Goal: Task Accomplishment & Management: Use online tool/utility

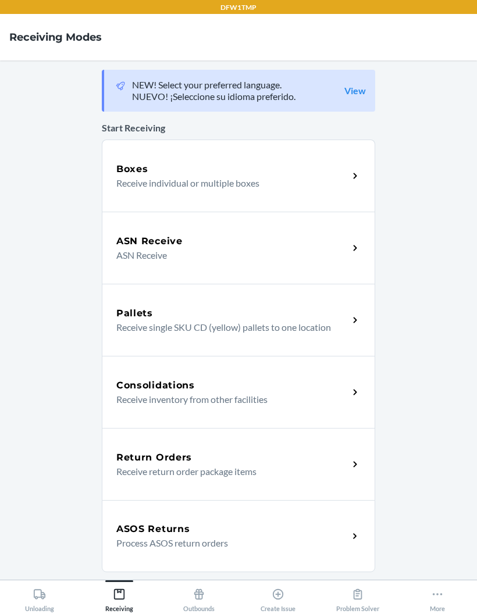
click at [246, 247] on div "ASN Receive" at bounding box center [232, 241] width 232 height 14
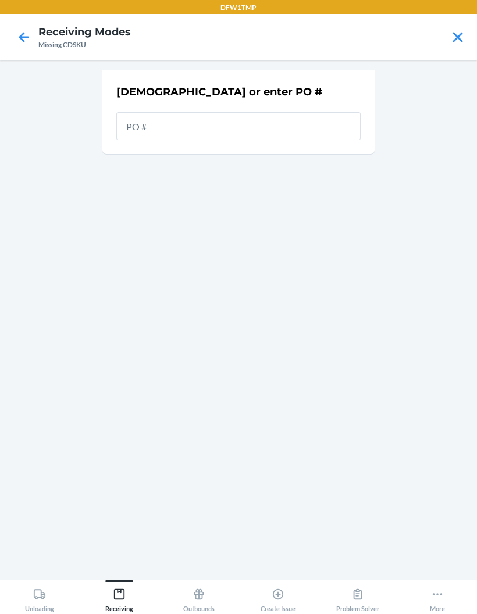
click at [228, 214] on div "[DEMOGRAPHIC_DATA] or enter PO #" at bounding box center [238, 320] width 273 height 501
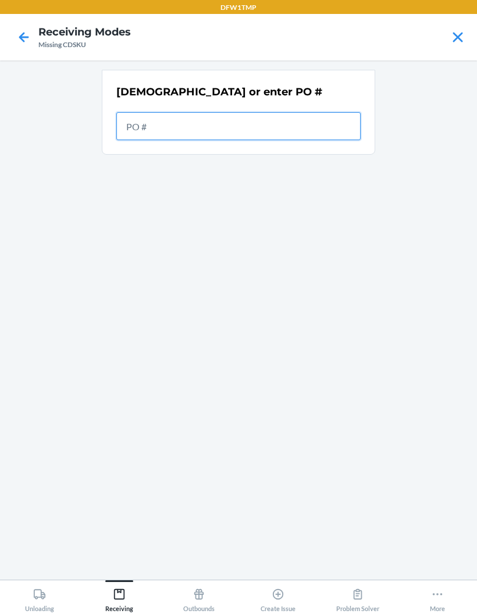
click at [238, 131] on input "text" at bounding box center [238, 126] width 244 height 28
click at [189, 128] on input "text" at bounding box center [238, 126] width 244 height 28
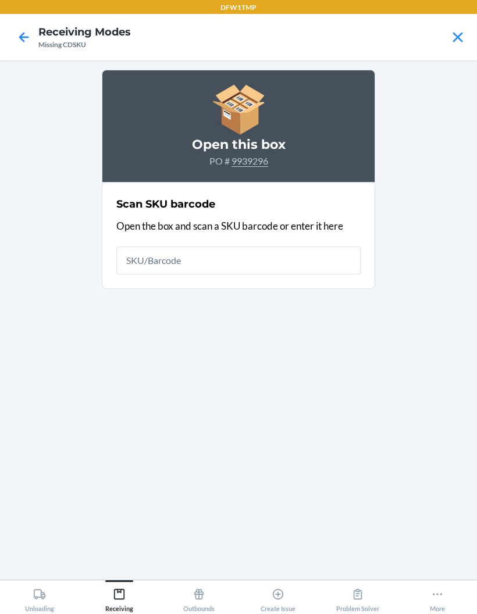
click at [242, 267] on input "text" at bounding box center [238, 260] width 244 height 28
type input "S1906570"
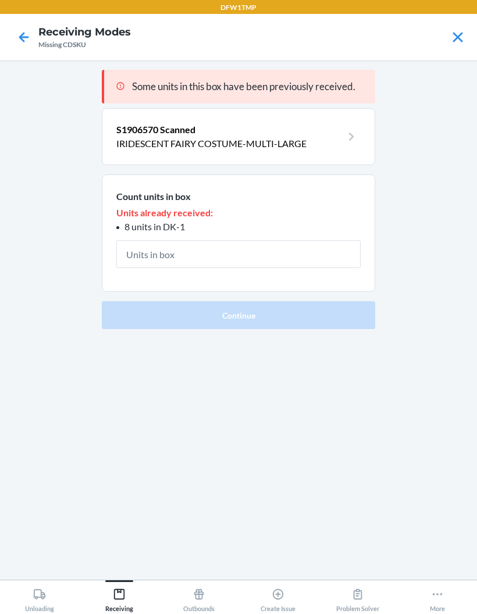
click at [166, 242] on input "text" at bounding box center [238, 254] width 244 height 28
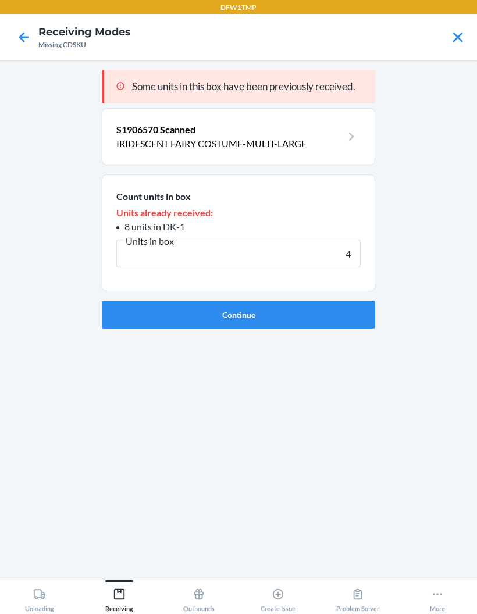
type input "42"
click at [286, 309] on button "Continue" at bounding box center [238, 315] width 273 height 28
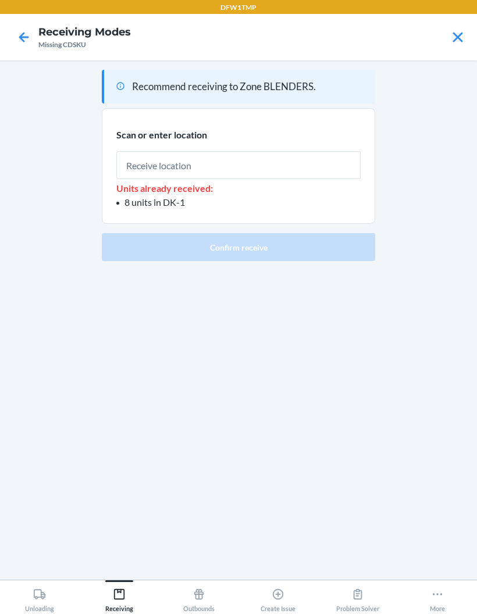
click at [228, 165] on input "text" at bounding box center [238, 165] width 244 height 28
click at [157, 526] on div "Recommend receiving to Zone BLENDERS. Scan or enter location Units already rece…" at bounding box center [238, 320] width 273 height 501
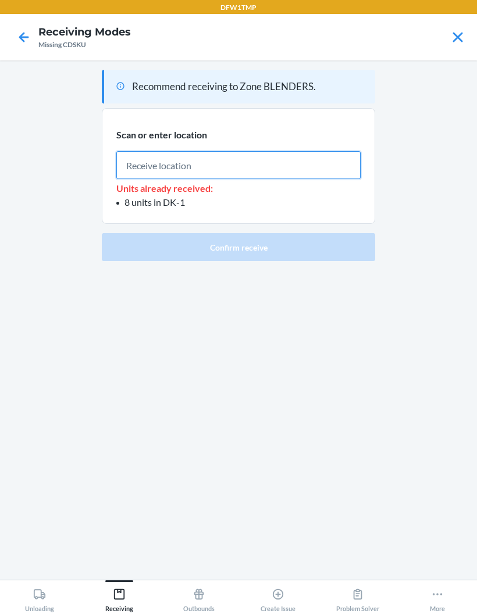
click at [210, 163] on input "text" at bounding box center [238, 165] width 244 height 28
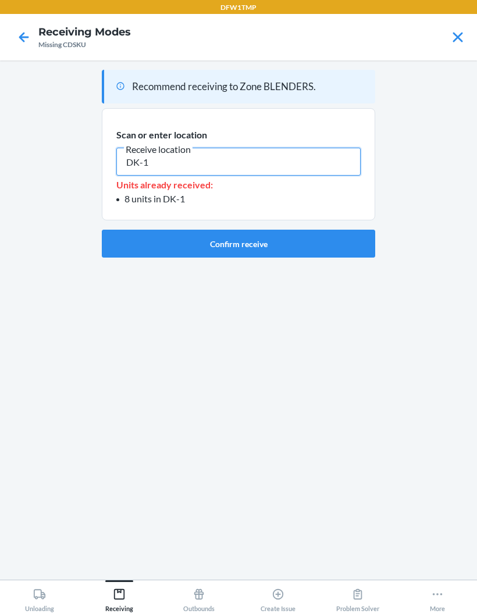
type input "DK-1"
click at [253, 246] on button "Confirm receive" at bounding box center [238, 244] width 273 height 28
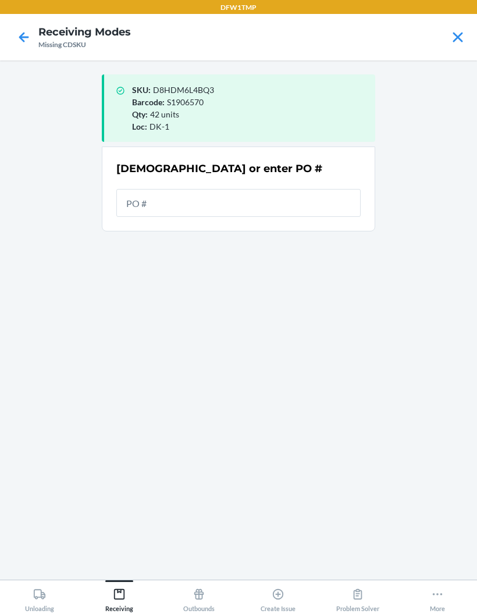
click at [86, 405] on main "SKU : D8HDM6L4BQ3 Barcode : S1906570 Qty : 42 units Loc : DK-1 Scan or enter PO…" at bounding box center [238, 319] width 477 height 519
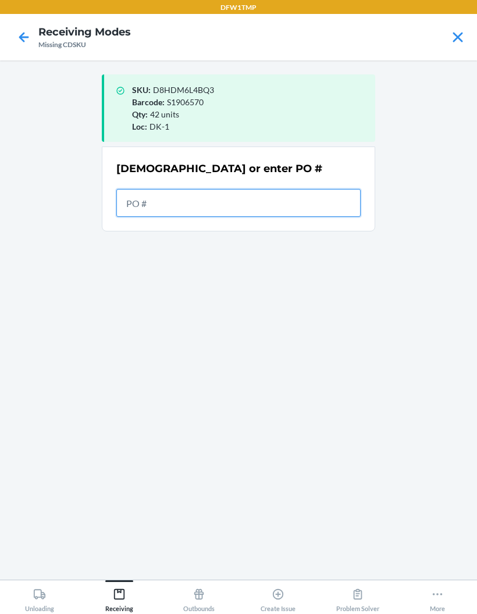
click at [270, 203] on input "text" at bounding box center [238, 203] width 244 height 28
click at [268, 211] on input "text" at bounding box center [238, 203] width 244 height 28
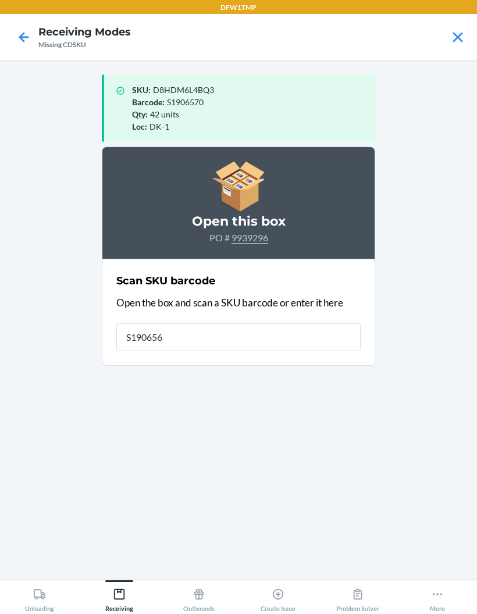
type input "S1906568"
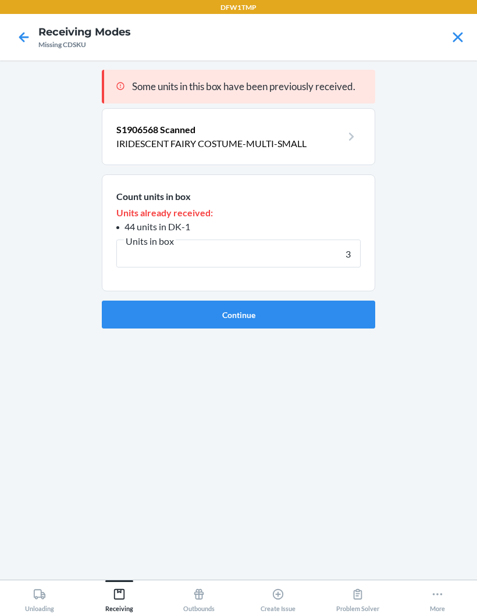
type input "35"
click at [325, 314] on button "Continue" at bounding box center [238, 315] width 273 height 28
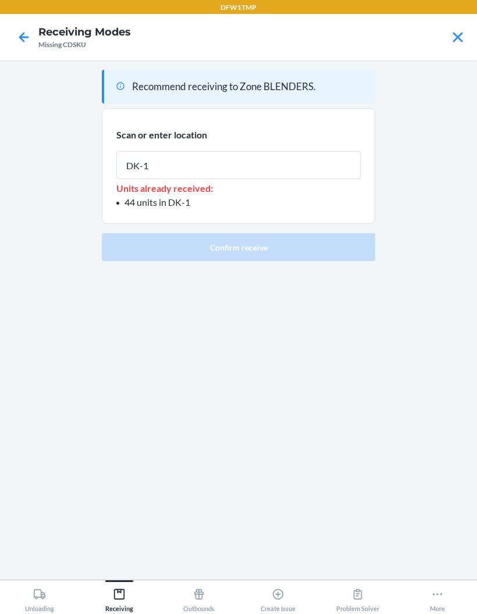
type input "DK-1"
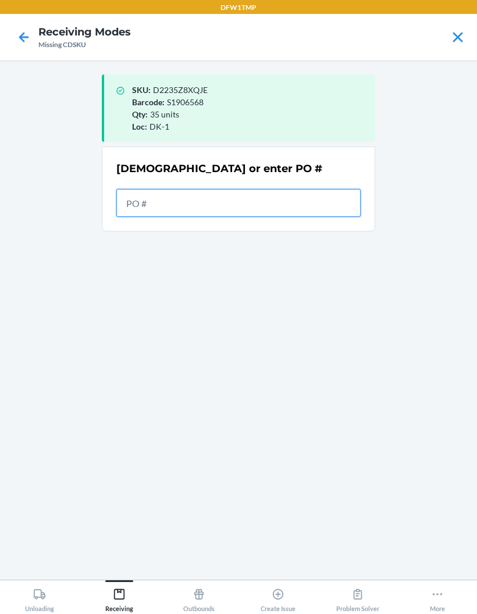
click at [193, 206] on input "text" at bounding box center [238, 203] width 244 height 28
click at [166, 207] on input "text" at bounding box center [238, 203] width 244 height 28
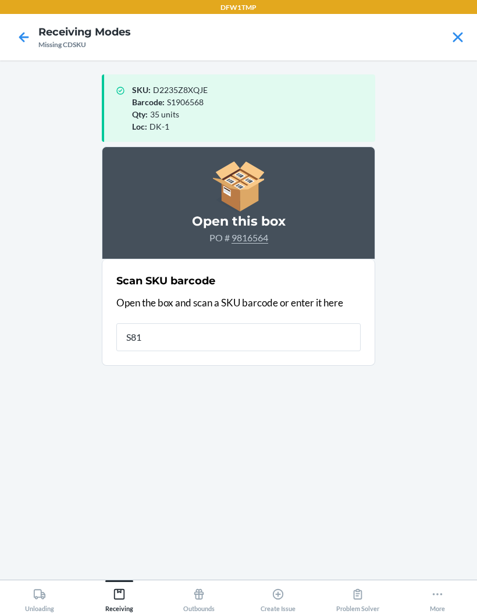
type input "S815"
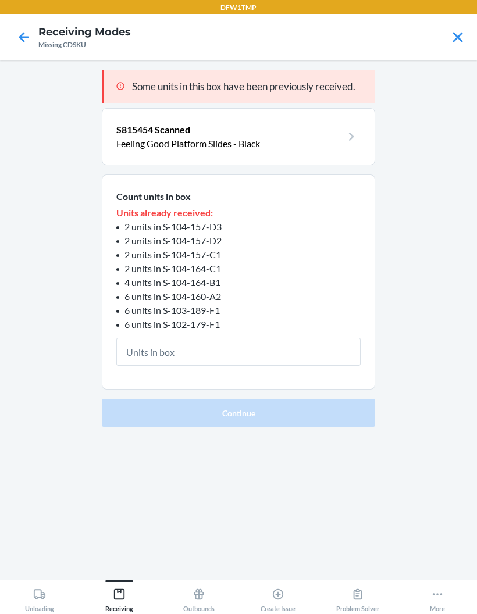
type input "6"
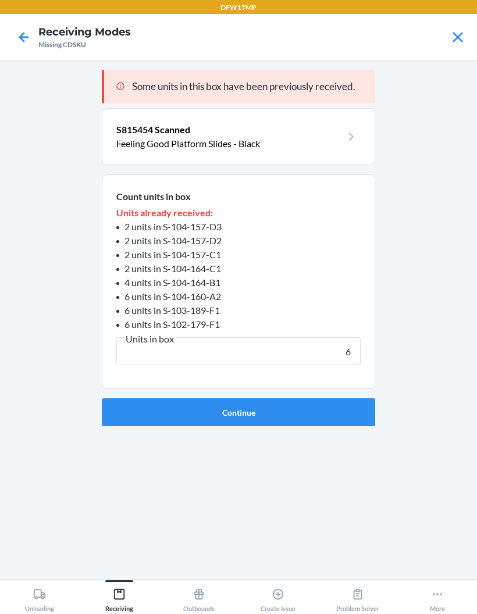
click at [238, 412] on button "Continue" at bounding box center [238, 412] width 273 height 28
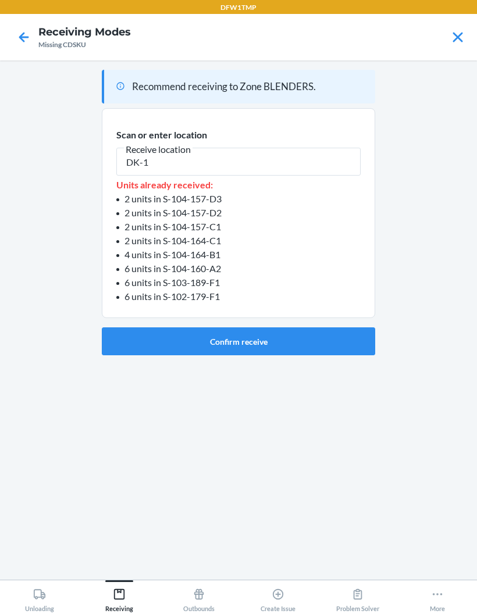
type input "DK-1"
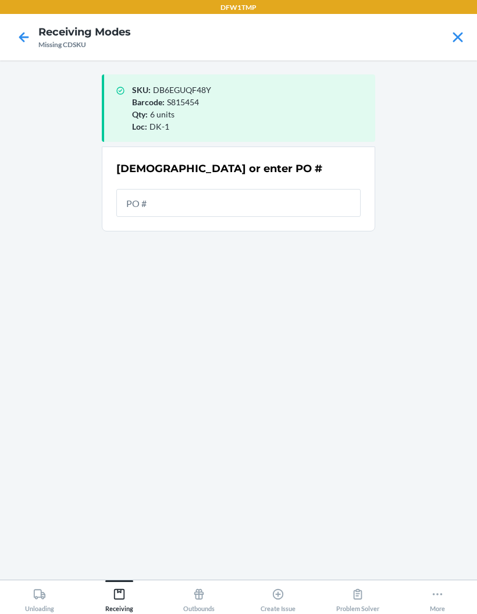
click at [298, 328] on div "SKU : DB6EGUQF48Y Barcode : S815454 Qty : 6 units Loc : DK-1 Scan or enter PO #" at bounding box center [238, 320] width 273 height 501
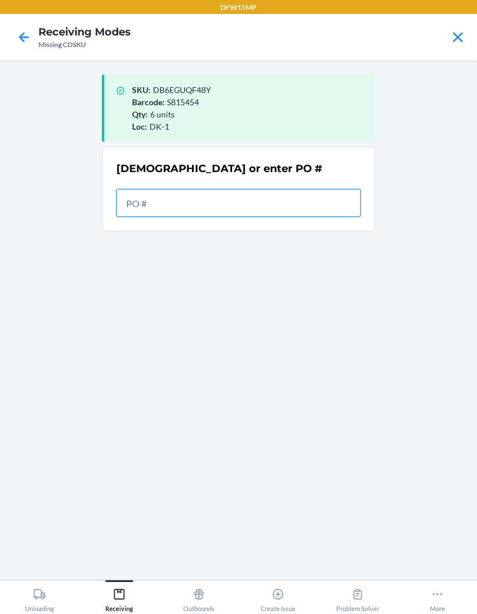
click at [284, 206] on input "text" at bounding box center [238, 203] width 244 height 28
click at [234, 205] on input "text" at bounding box center [238, 203] width 244 height 28
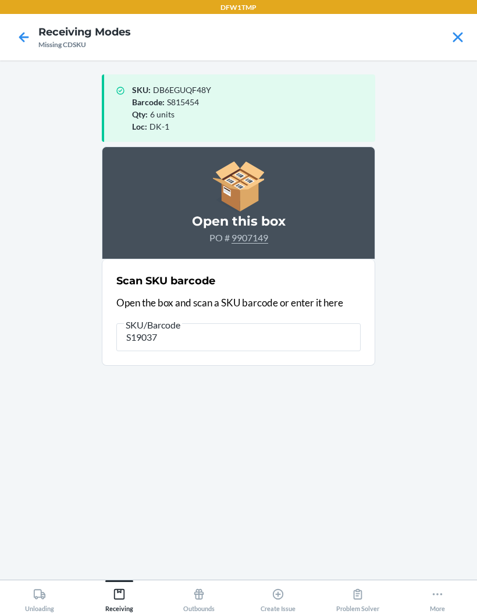
type input "S190375"
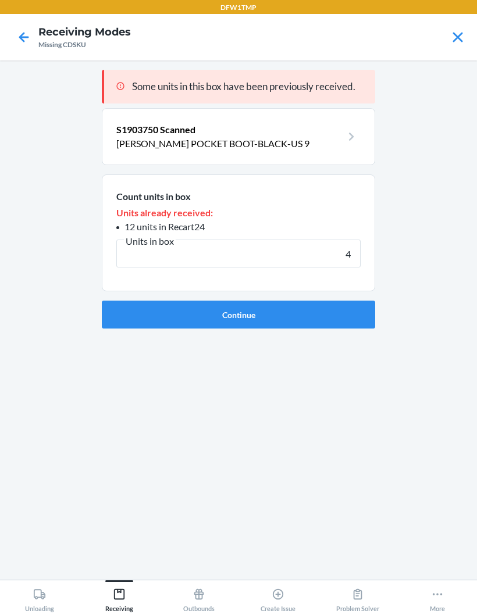
type input "4"
click at [338, 321] on button "Continue" at bounding box center [238, 315] width 273 height 28
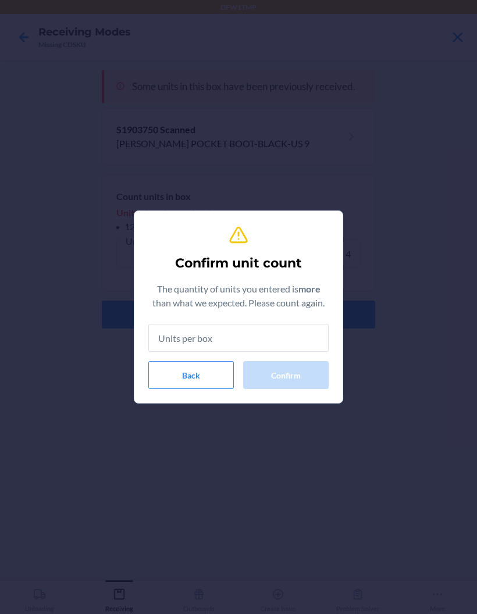
type input "4"
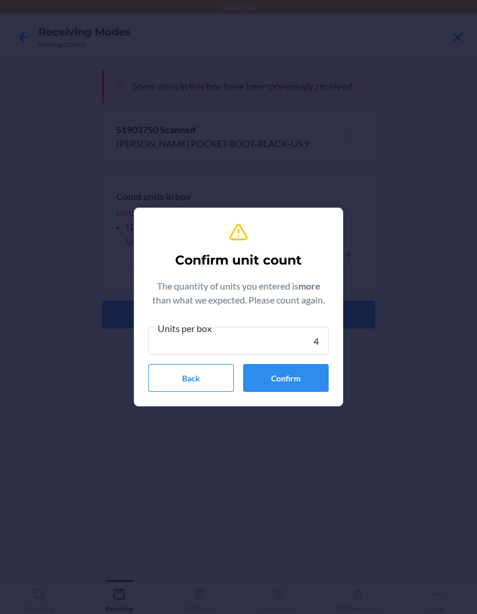
click at [310, 374] on button "Confirm" at bounding box center [285, 378] width 85 height 28
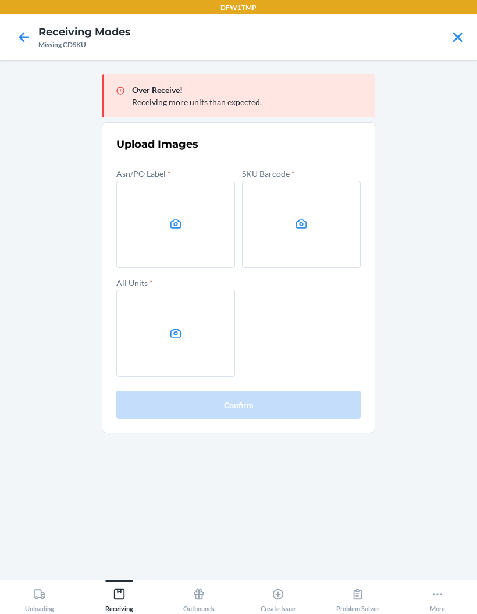
click at [32, 45] on icon at bounding box center [24, 37] width 20 height 20
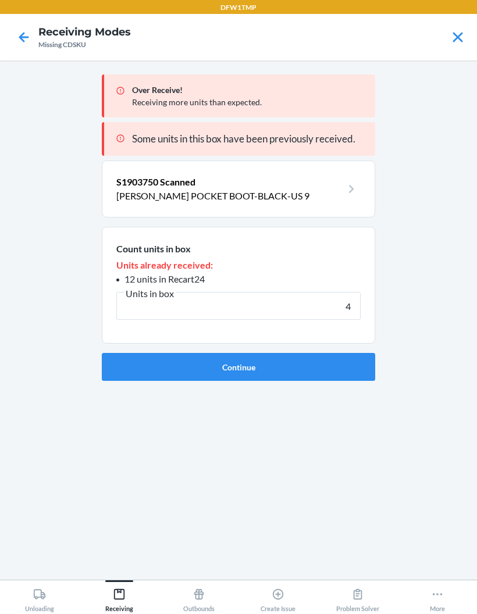
click at [29, 38] on icon at bounding box center [24, 37] width 20 height 20
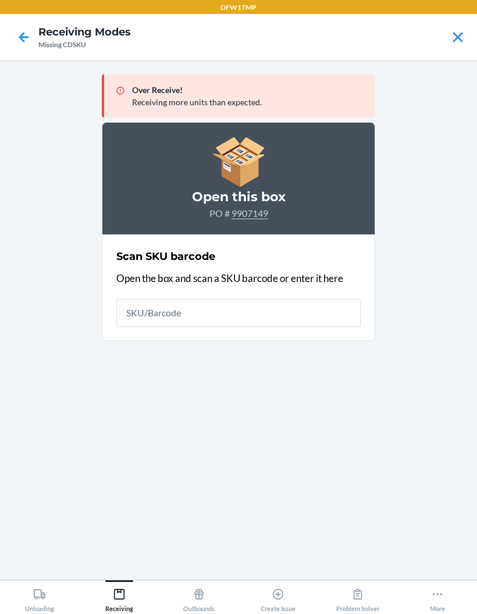
click at [32, 34] on icon at bounding box center [24, 37] width 20 height 20
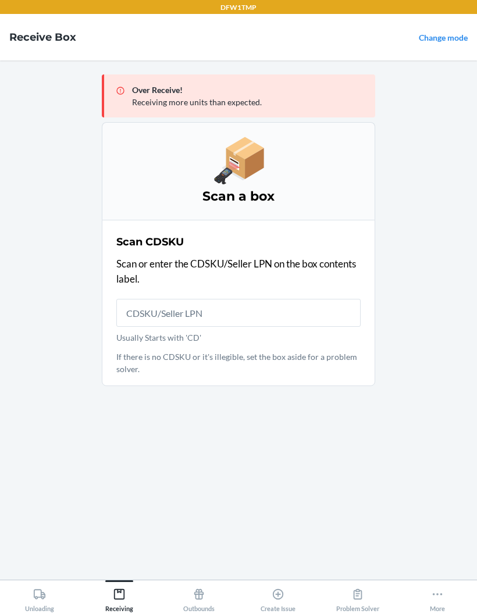
click at [446, 41] on link "Change mode" at bounding box center [443, 38] width 49 height 10
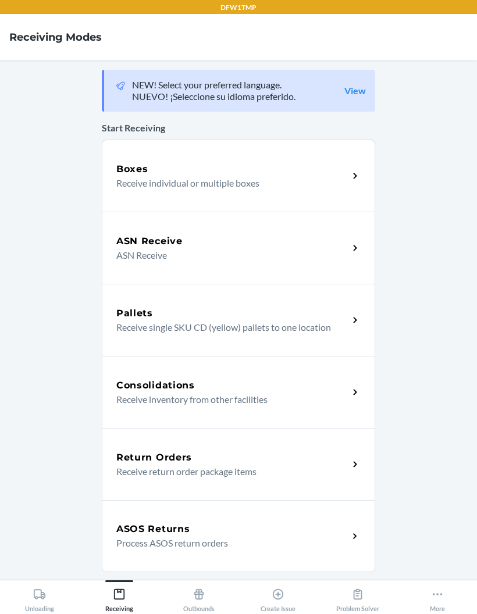
click at [317, 260] on p "ASN Receive" at bounding box center [227, 255] width 223 height 14
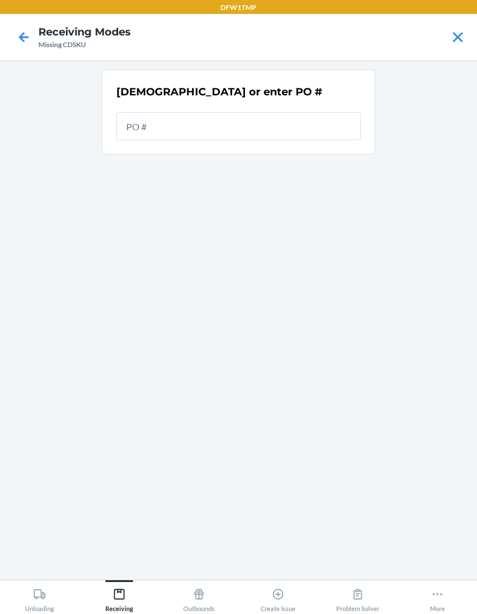
click at [360, 237] on div "[DEMOGRAPHIC_DATA] or enter PO #" at bounding box center [238, 320] width 273 height 501
click at [237, 220] on div "[DEMOGRAPHIC_DATA] or enter PO #" at bounding box center [238, 320] width 273 height 501
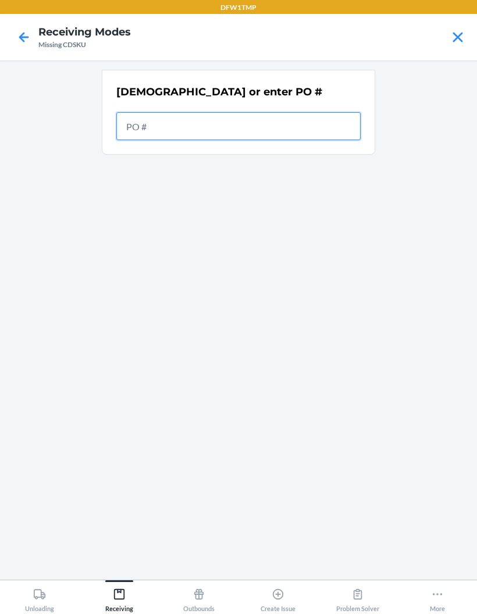
click at [263, 138] on input "text" at bounding box center [238, 126] width 244 height 28
click at [278, 124] on input "text" at bounding box center [238, 126] width 244 height 28
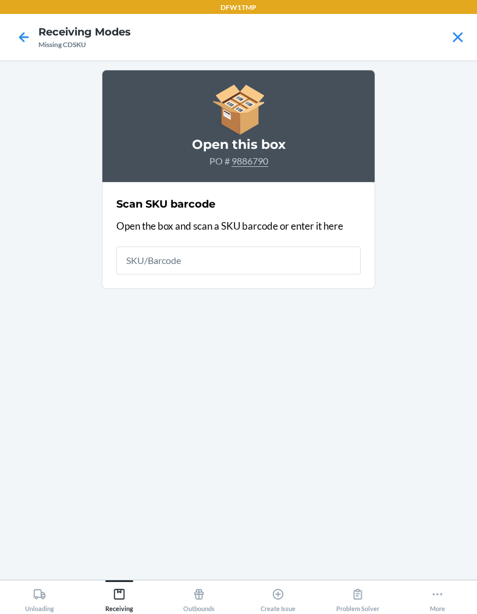
click at [289, 367] on div "Open this box PO # 9886790 Scan SKU barcode Open the box and scan a SKU barcode…" at bounding box center [238, 320] width 273 height 501
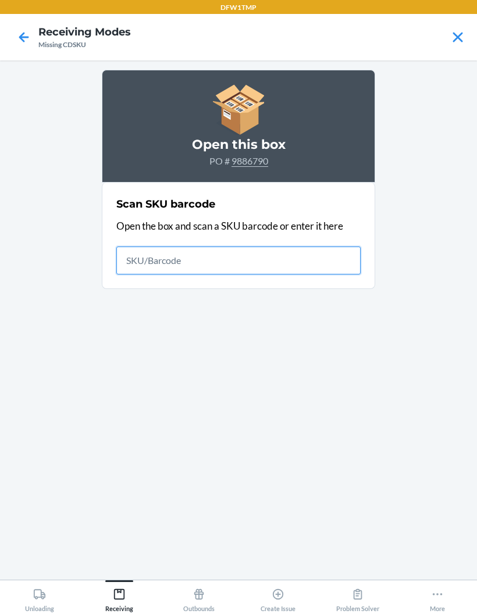
click at [316, 262] on input "text" at bounding box center [238, 260] width 244 height 28
type input "S190573"
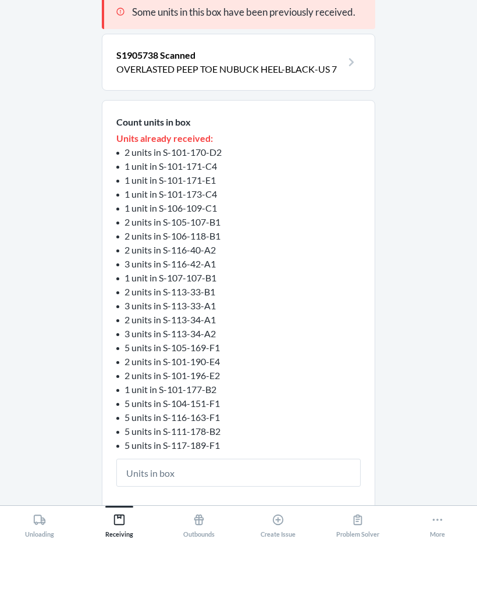
scroll to position [47, 0]
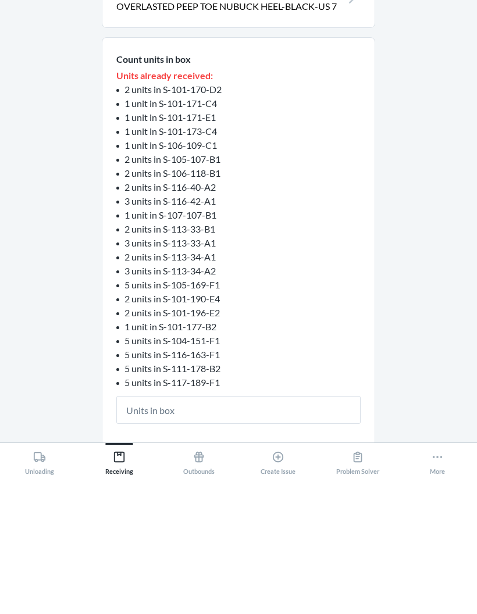
type input "5"
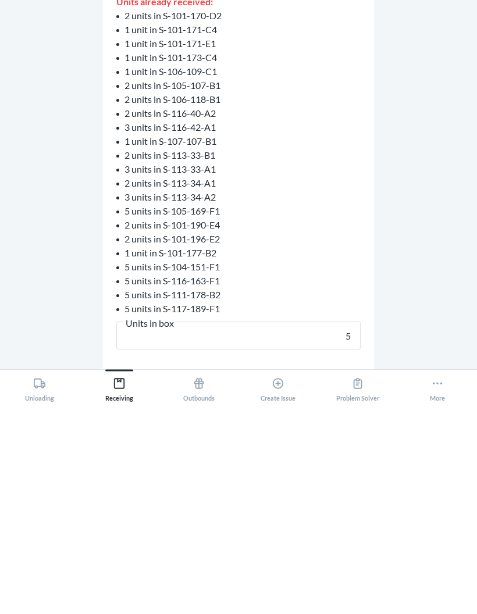
click at [310, 594] on button "Continue" at bounding box center [238, 608] width 273 height 28
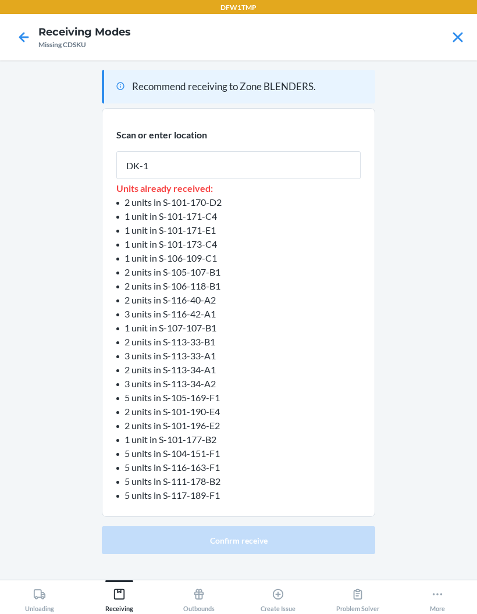
type input "DK-1"
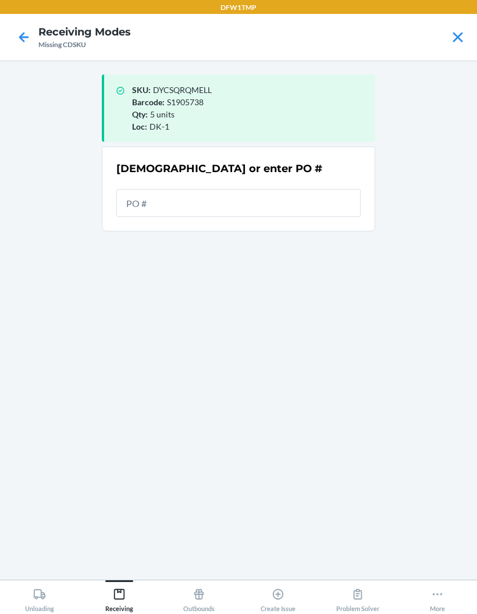
click at [145, 214] on div "SKU : DYCSQRQMELL Barcode : S1905738 Qty : 5 units Loc : DK-1 Scan or enter PO #" at bounding box center [238, 320] width 273 height 501
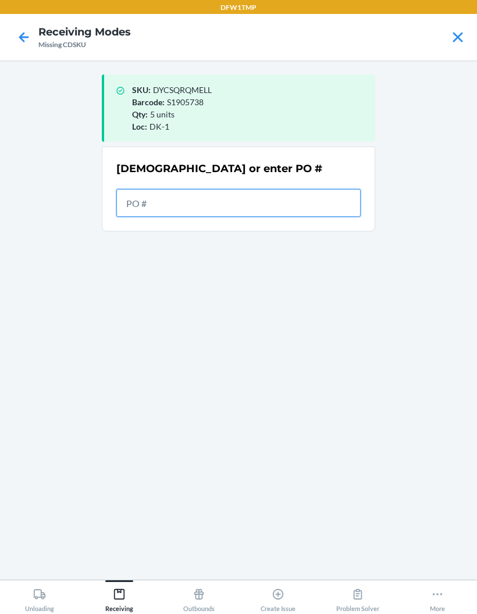
click at [162, 189] on input "text" at bounding box center [238, 203] width 244 height 28
click at [137, 189] on input "text" at bounding box center [238, 203] width 244 height 28
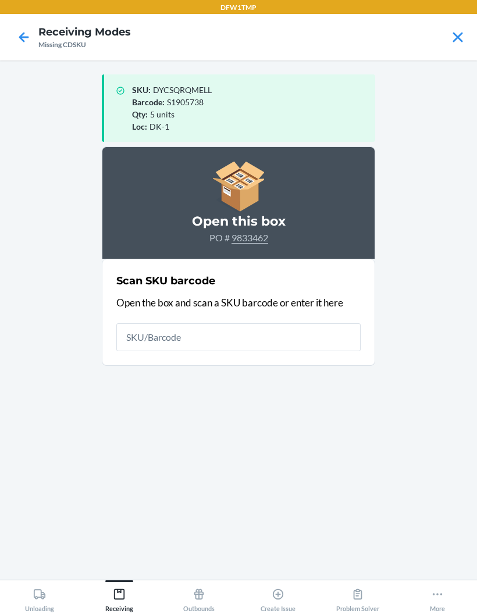
click at [287, 396] on div "SKU : DYCSQRQMELL Barcode : S1905738 Qty : 5 units Loc : DK-1 Open this box PO …" at bounding box center [238, 320] width 273 height 501
click at [301, 341] on input "text" at bounding box center [238, 337] width 244 height 28
type input "S1892662"
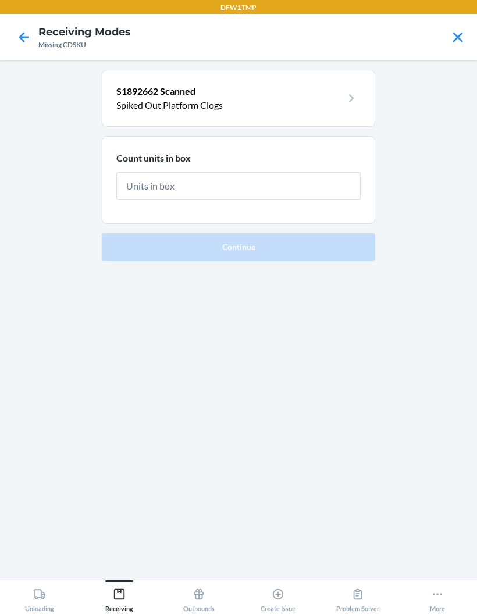
type input "6"
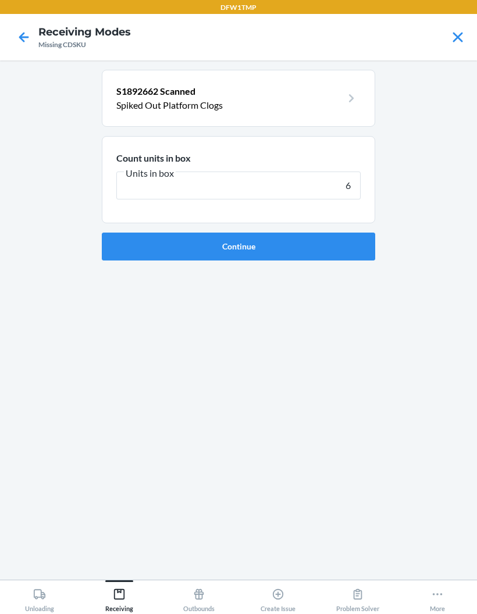
click at [349, 255] on button "Continue" at bounding box center [238, 247] width 273 height 28
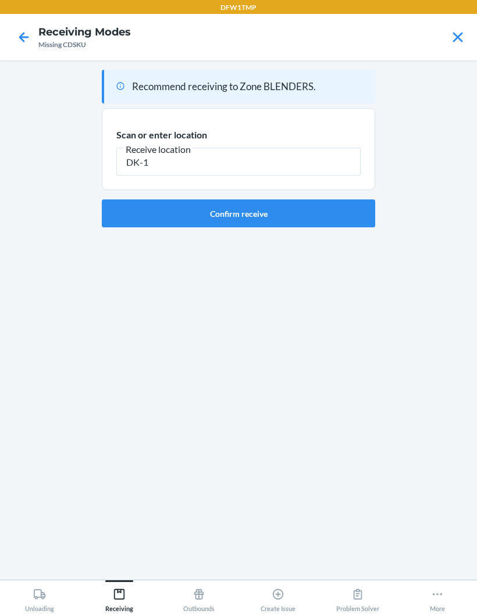
type input "DK-1"
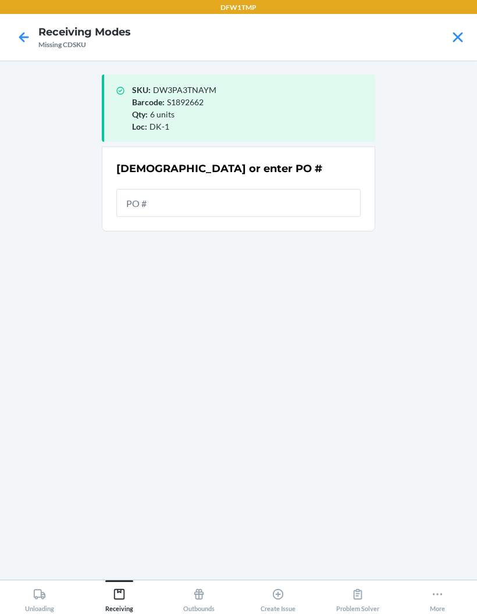
click at [199, 383] on div "SKU : DW3PA3TNAYM Barcode : S1892662 Qty : 6 units Loc : DK-1 Scan or enter PO #" at bounding box center [238, 320] width 273 height 501
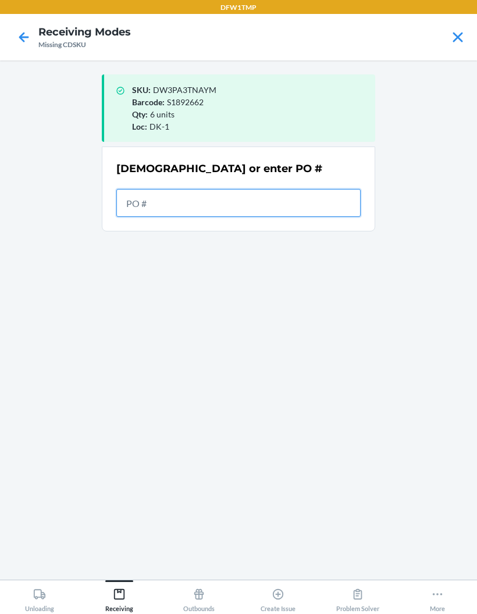
click at [229, 202] on input "text" at bounding box center [238, 203] width 244 height 28
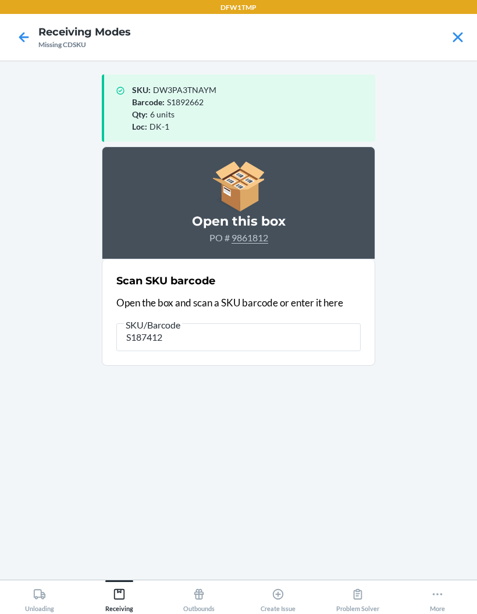
type input "S1874129"
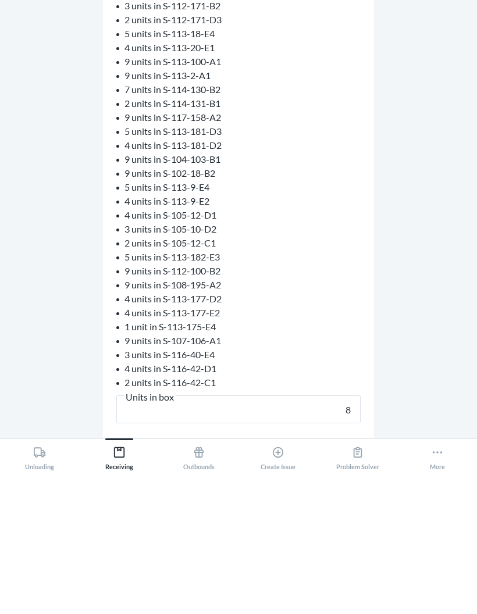
scroll to position [218, 0]
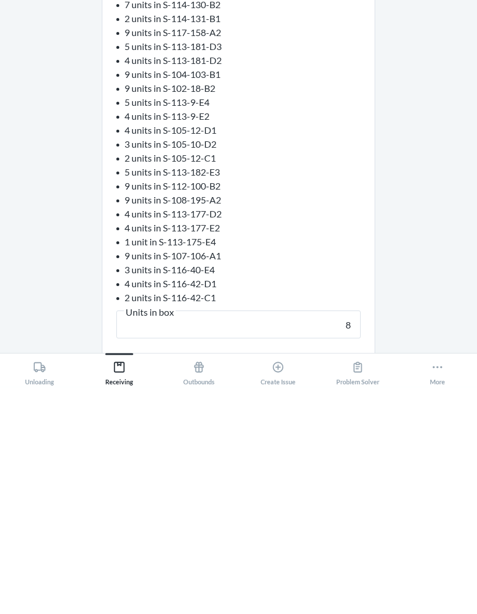
type input "8"
click at [318, 599] on button "Continue" at bounding box center [238, 613] width 273 height 28
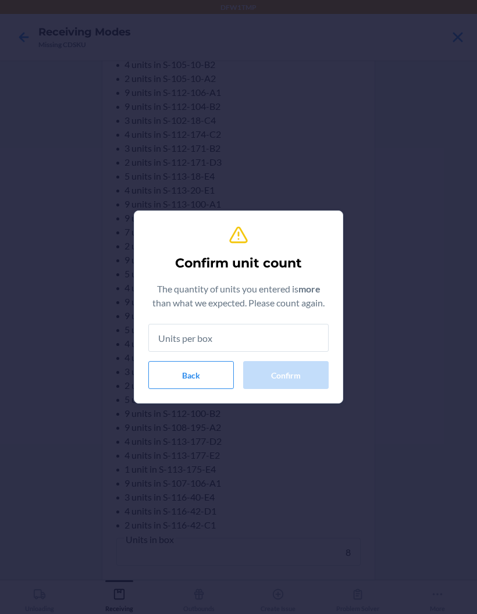
type input "8"
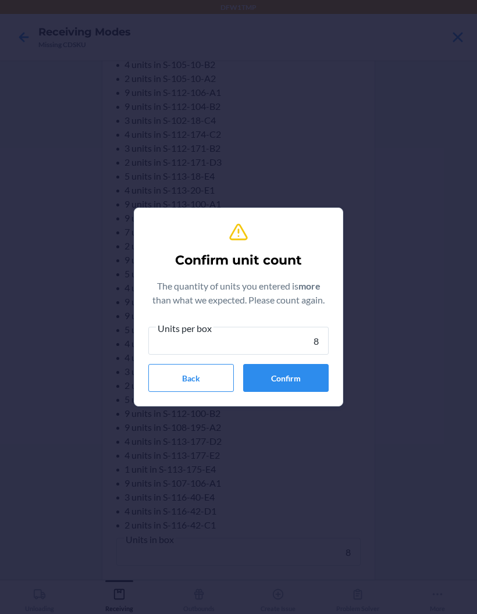
click at [307, 374] on button "Confirm" at bounding box center [285, 378] width 85 height 28
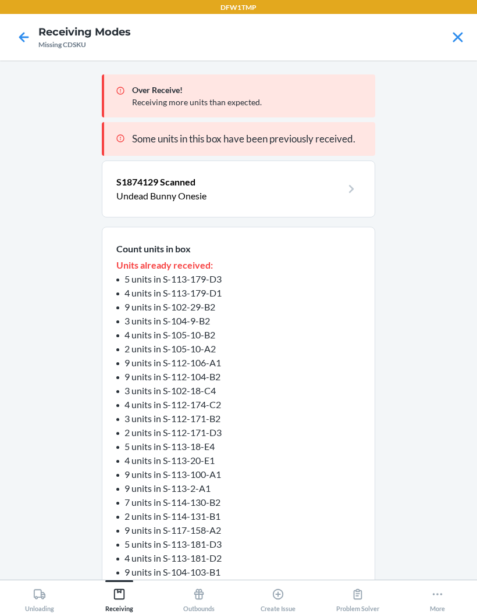
click at [32, 41] on icon at bounding box center [24, 37] width 20 height 20
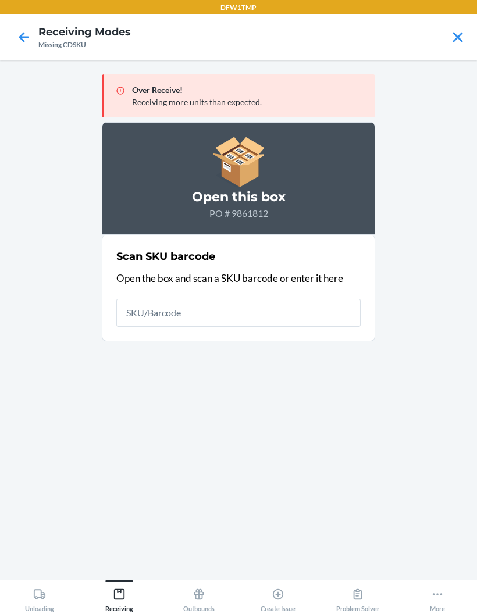
click at [22, 41] on icon at bounding box center [24, 37] width 10 height 10
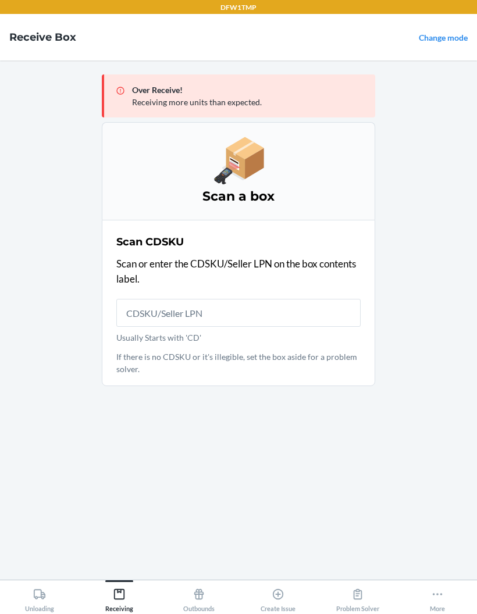
click at [443, 42] on link "Change mode" at bounding box center [443, 38] width 49 height 10
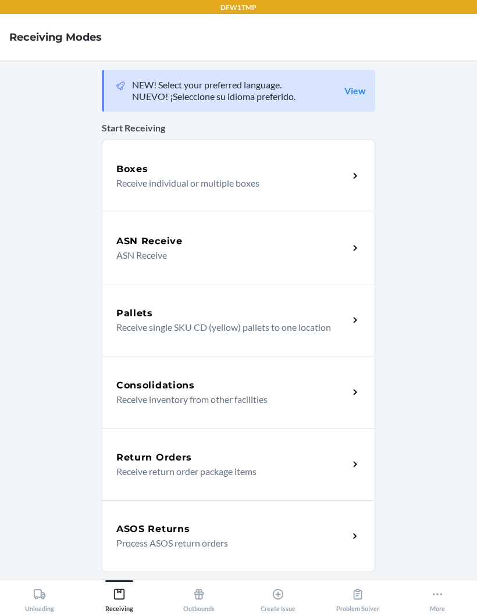
click at [313, 237] on div "ASN Receive" at bounding box center [232, 241] width 232 height 14
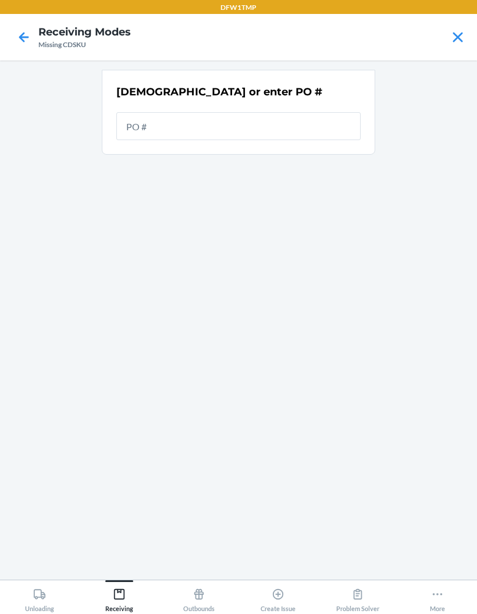
click at [191, 216] on div "[DEMOGRAPHIC_DATA] or enter PO #" at bounding box center [238, 320] width 273 height 501
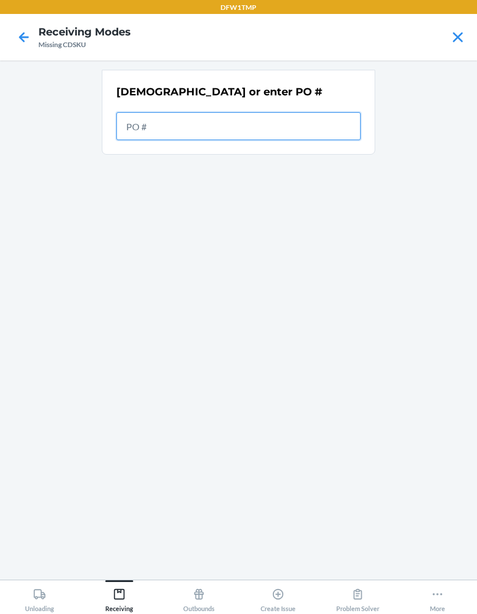
click at [223, 133] on input "text" at bounding box center [238, 126] width 244 height 28
type input "9816605"
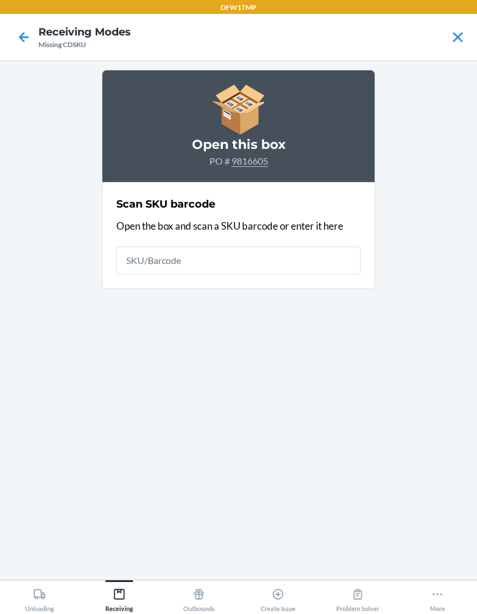
click at [348, 400] on div "Open this box PO # 9816605 Scan SKU barcode Open the box and scan a SKU barcode…" at bounding box center [238, 320] width 273 height 501
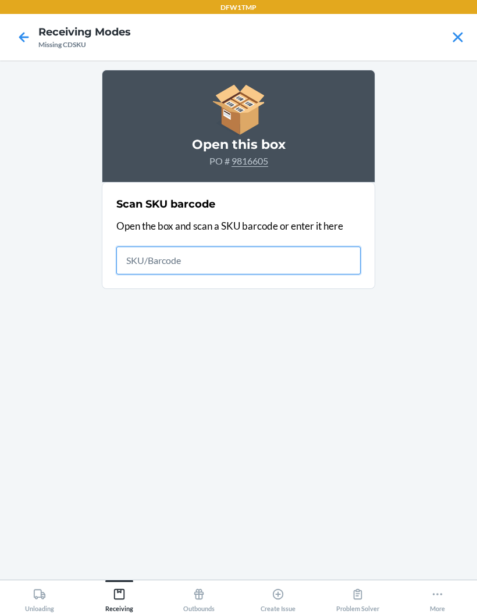
click at [344, 251] on input "text" at bounding box center [238, 260] width 244 height 28
type input "S85720"
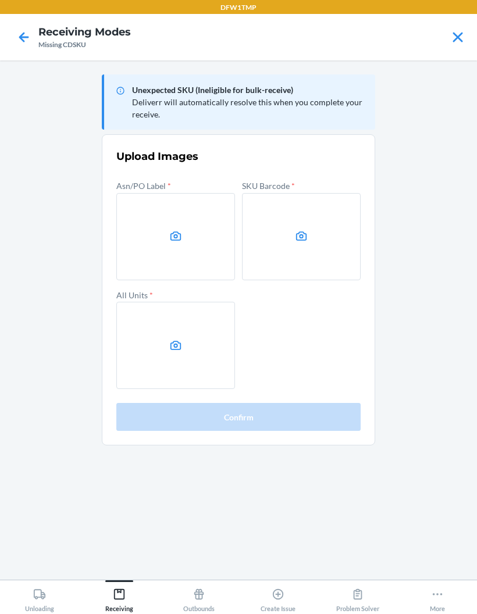
click at [28, 38] on icon at bounding box center [24, 37] width 10 height 10
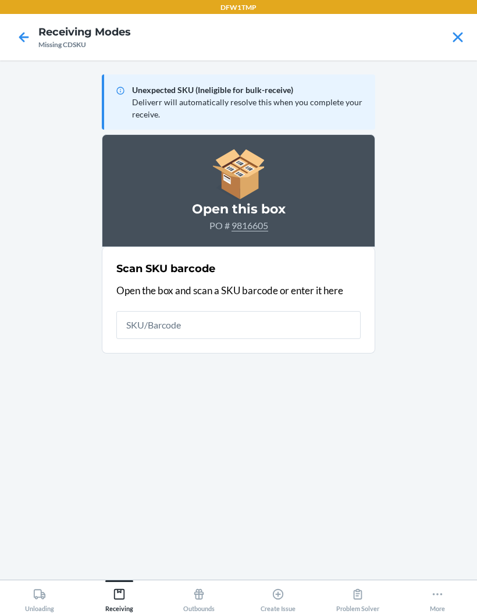
click at [23, 53] on nav "Receiving Modes Missing CDSKU" at bounding box center [238, 37] width 477 height 47
click at [166, 570] on div "Unexpected SKU (Ineligible for bulk-receive) Deliverr will automatically resolv…" at bounding box center [238, 320] width 273 height 501
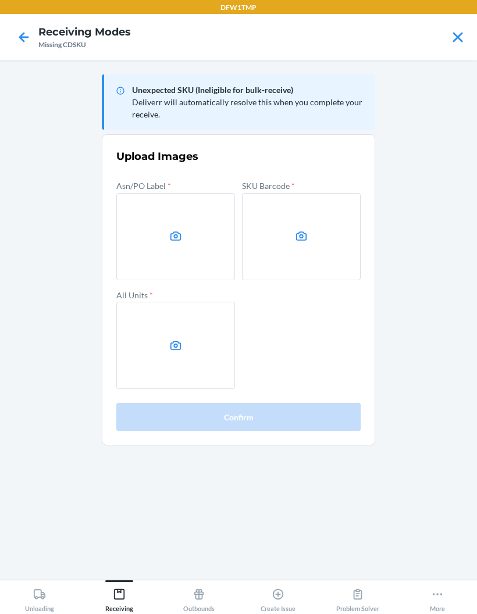
click at [32, 34] on icon at bounding box center [24, 37] width 20 height 20
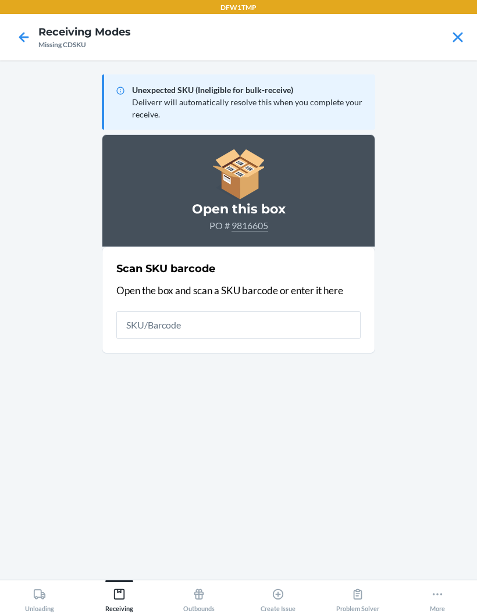
click at [25, 47] on icon at bounding box center [24, 37] width 20 height 20
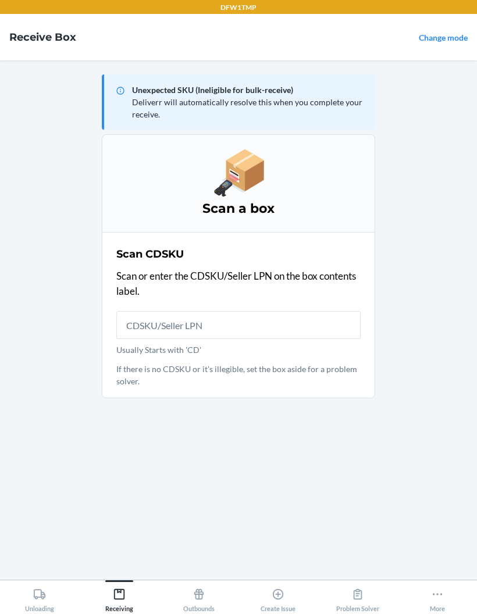
click at [435, 40] on link "Change mode" at bounding box center [443, 38] width 49 height 10
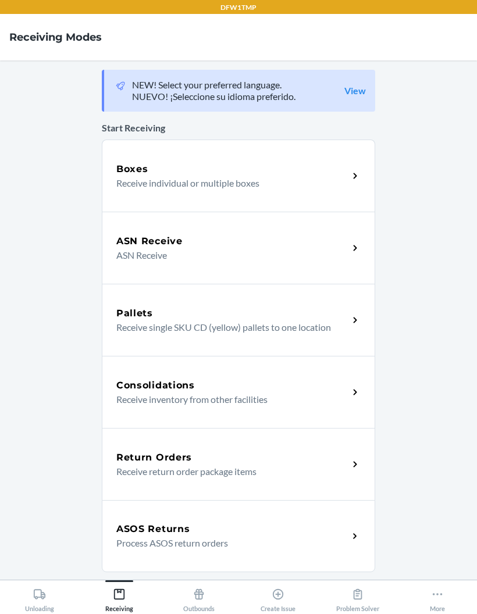
click at [215, 249] on p "ASN Receive" at bounding box center [227, 255] width 223 height 14
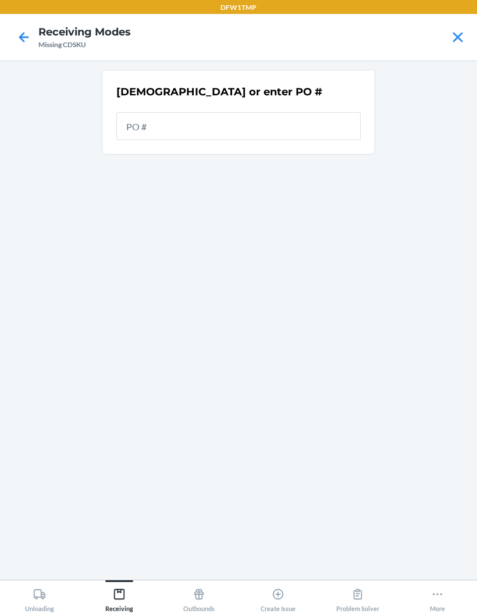
click at [195, 211] on div "[DEMOGRAPHIC_DATA] or enter PO #" at bounding box center [238, 320] width 273 height 501
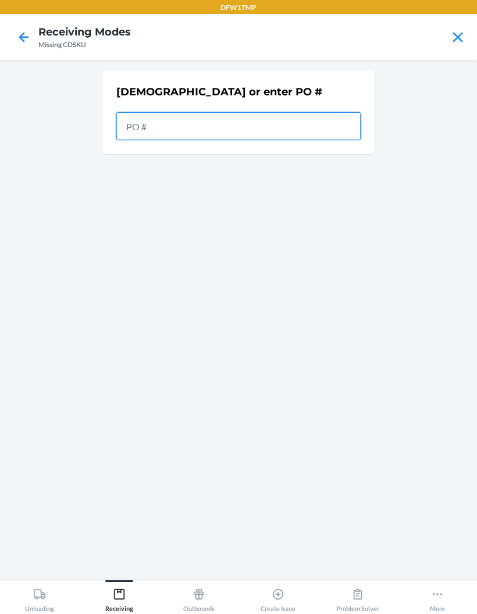
click at [194, 130] on input "text" at bounding box center [238, 126] width 244 height 28
click at [153, 122] on input "text" at bounding box center [238, 126] width 244 height 28
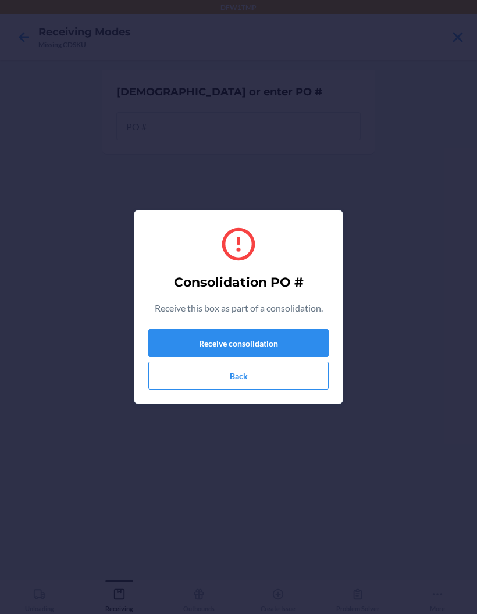
click at [216, 348] on button "Receive consolidation" at bounding box center [238, 343] width 180 height 28
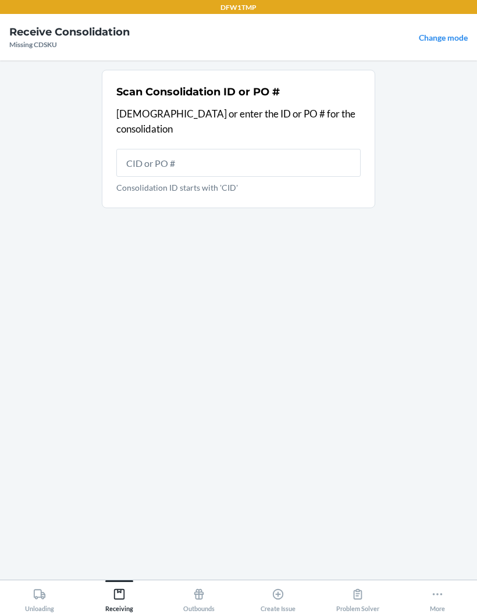
click at [231, 149] on input "Consolidation ID starts with 'CID'" at bounding box center [238, 163] width 244 height 28
click at [151, 237] on div "Scan Consolidation ID or PO # Scan or enter the ID or PO # for the consolidatio…" at bounding box center [238, 320] width 273 height 501
click at [159, 149] on input "Consolidation ID starts with 'CID'" at bounding box center [238, 163] width 244 height 28
click at [136, 149] on input "Consolidation ID starts with 'CID'" at bounding box center [238, 163] width 244 height 28
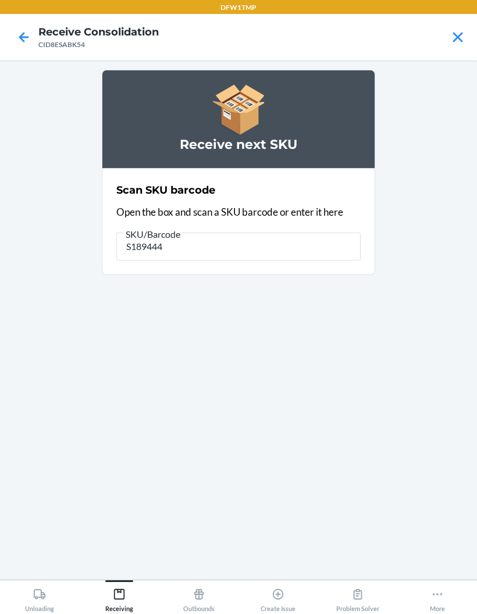
type input "S1894441"
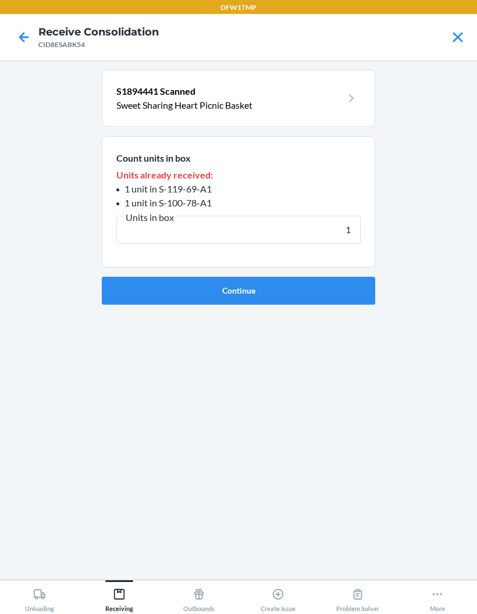
type input "1"
click at [223, 294] on button "Continue" at bounding box center [238, 291] width 273 height 28
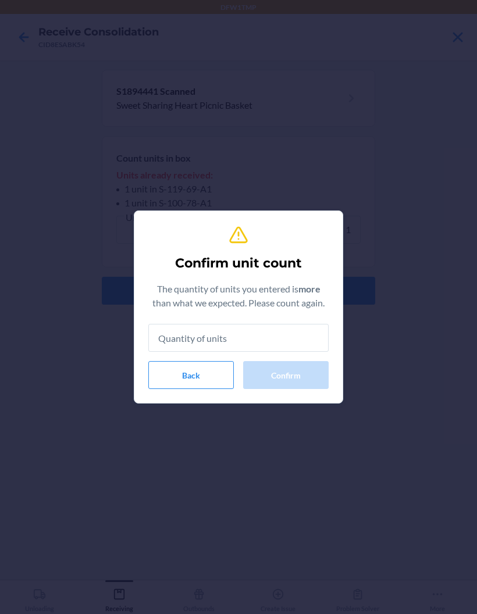
type input "1"
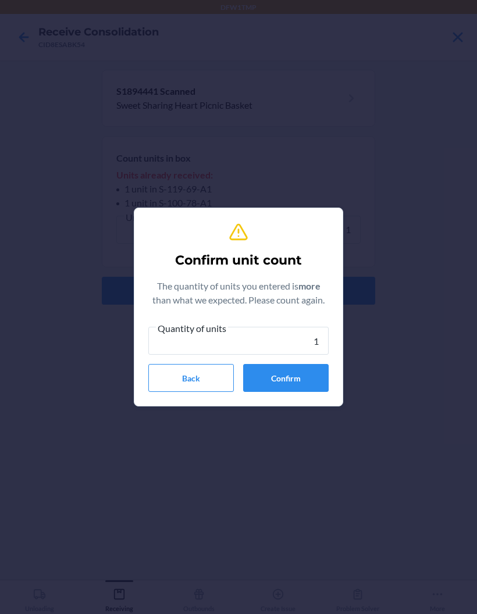
click at [275, 377] on button "Confirm" at bounding box center [285, 378] width 85 height 28
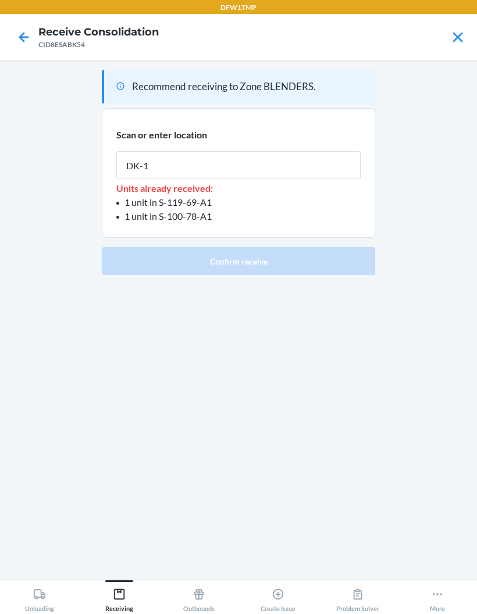
type input "DK-1"
